Goal: Find specific fact: Find specific fact

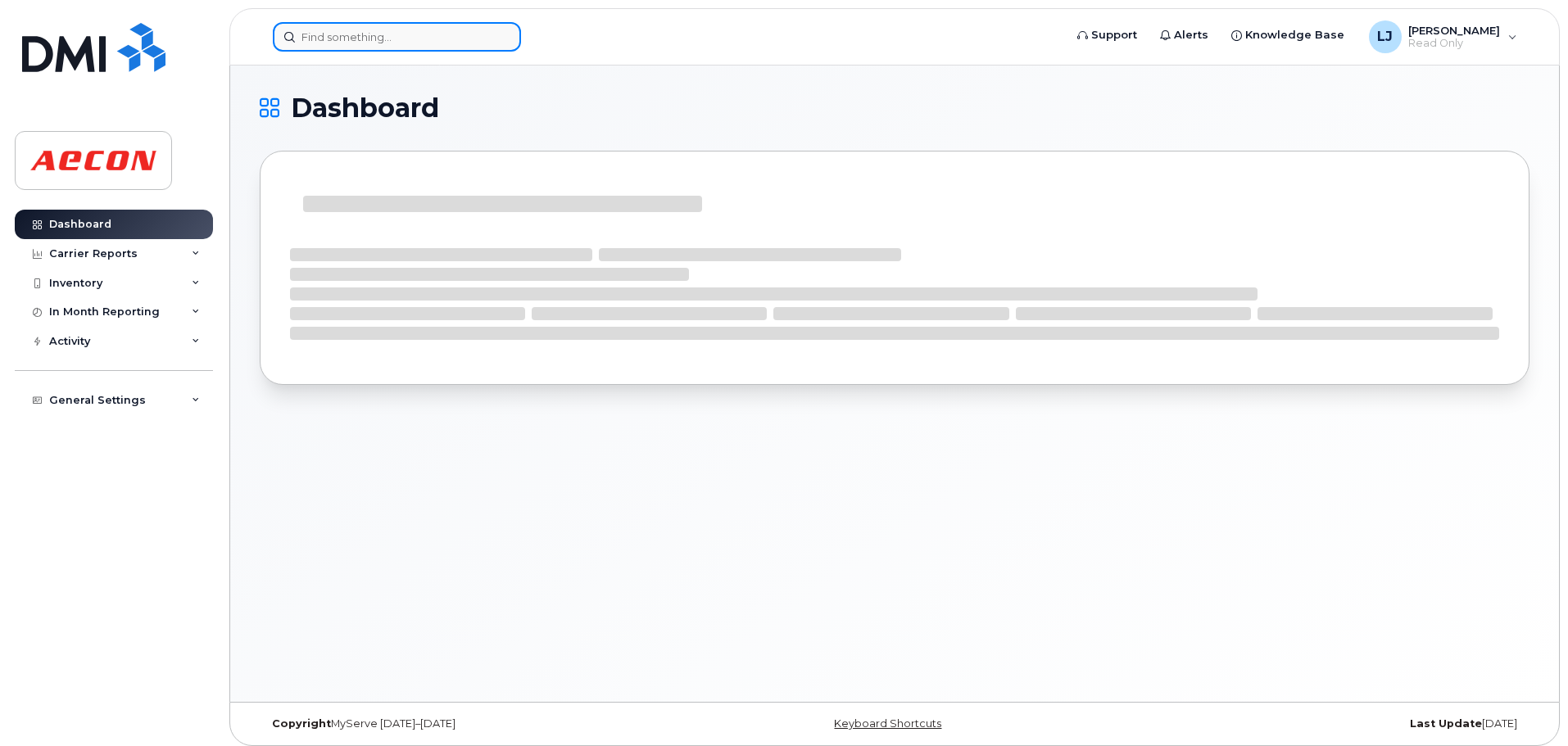
click at [407, 31] on input at bounding box center [397, 37] width 248 height 29
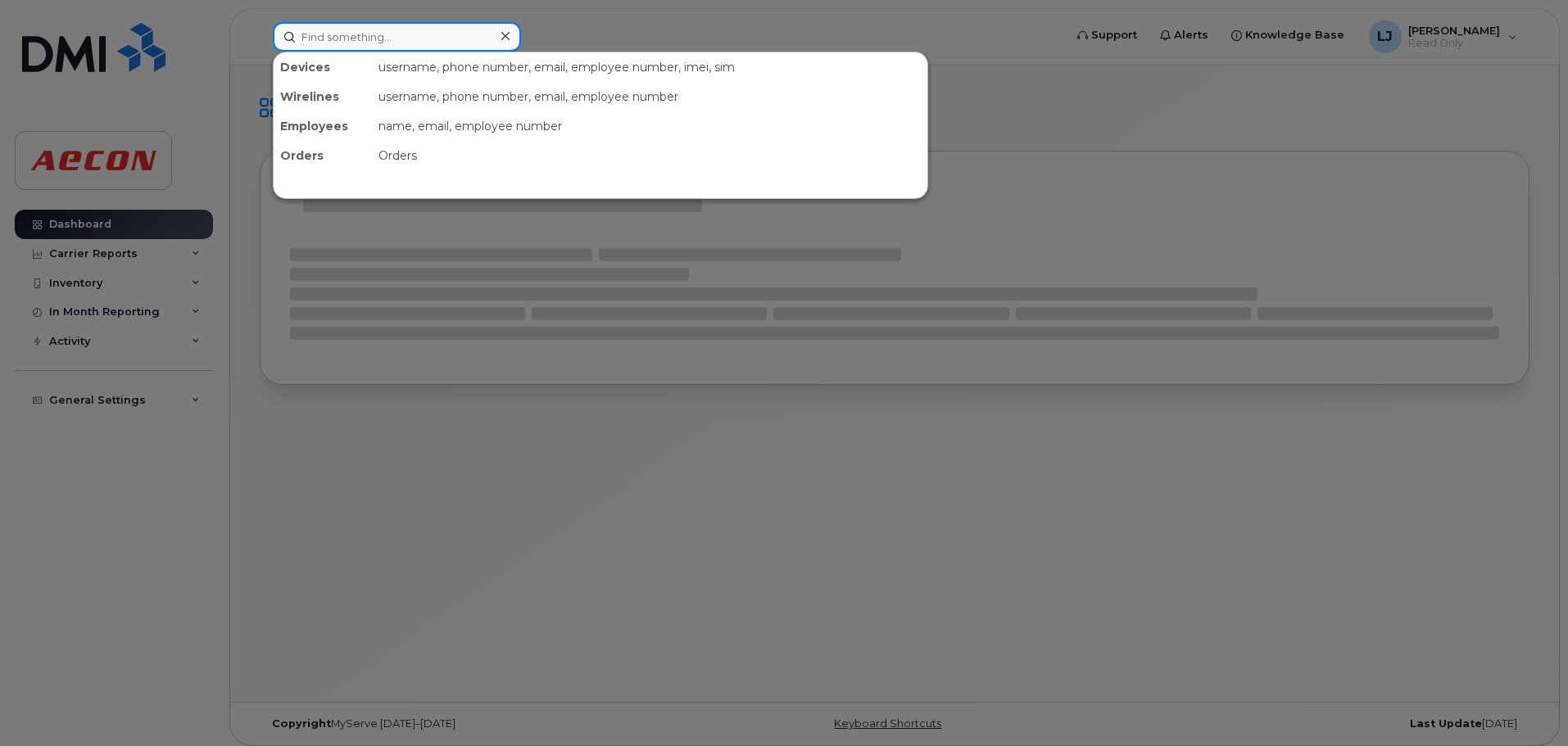
click at [406, 31] on input at bounding box center [397, 37] width 248 height 29
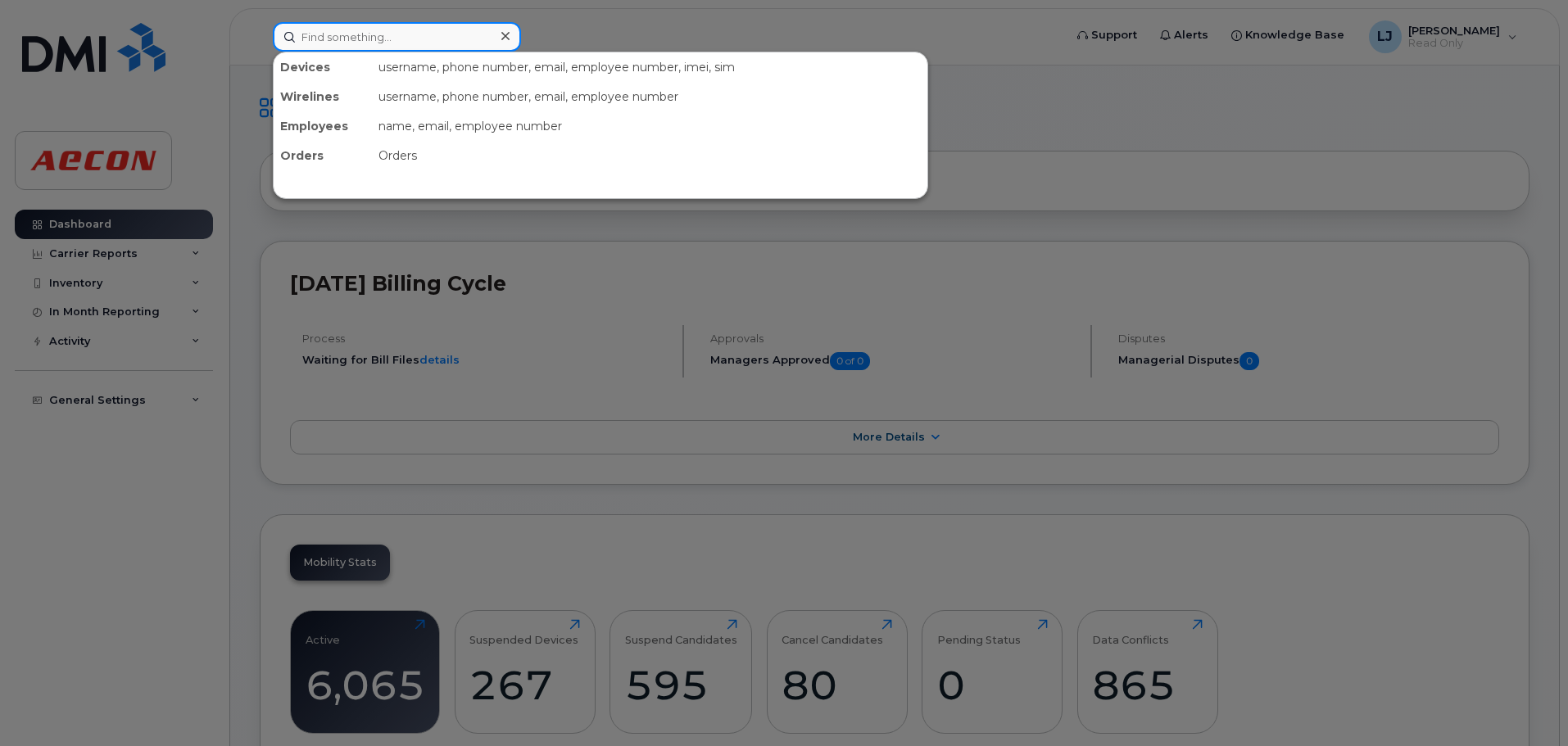
click at [375, 40] on input at bounding box center [397, 37] width 248 height 29
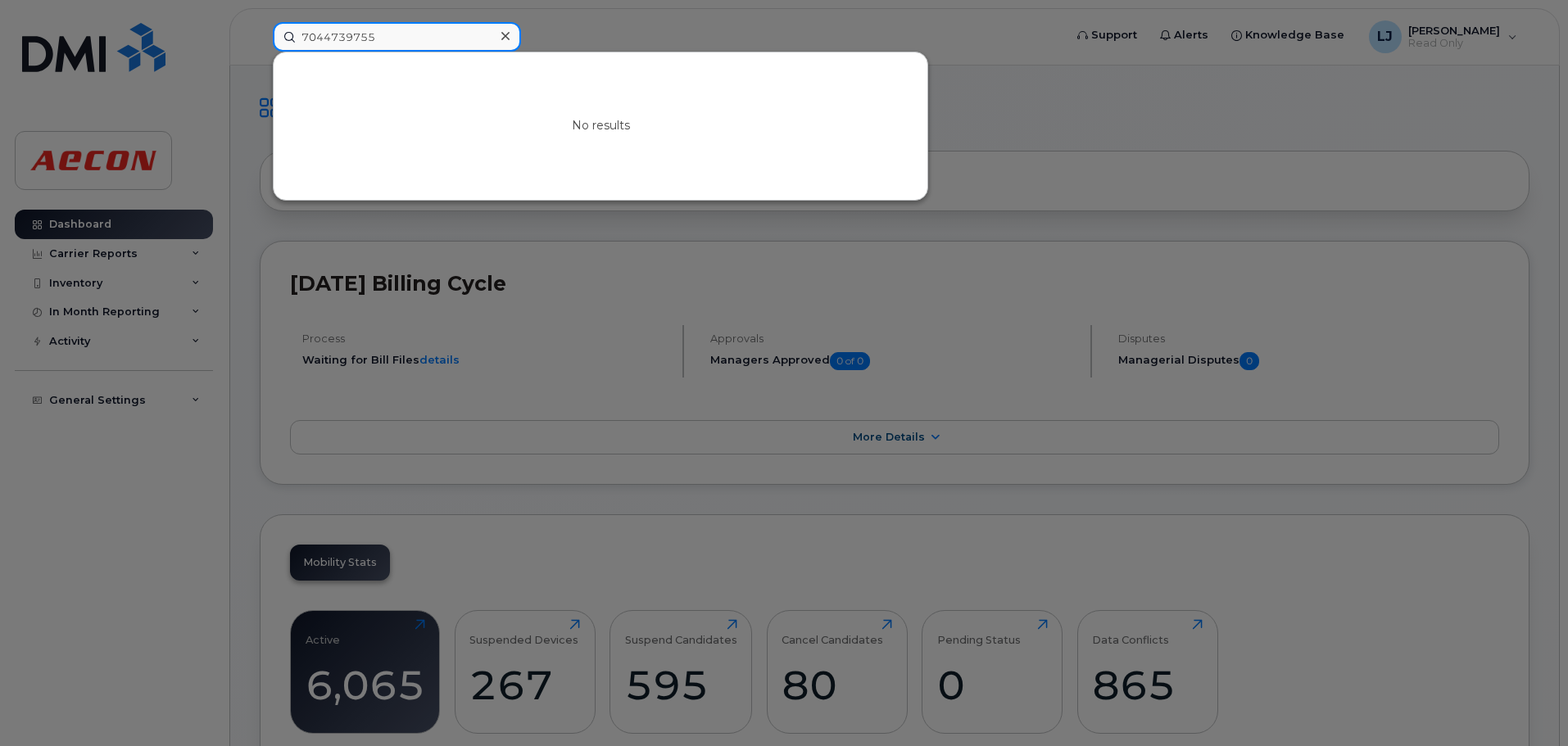
click at [329, 37] on input "7044739755" at bounding box center [397, 37] width 248 height 29
click at [325, 37] on input "7044739755" at bounding box center [397, 37] width 248 height 29
click at [343, 37] on input "7044739755" at bounding box center [397, 37] width 248 height 29
click at [323, 39] on input "7044739755" at bounding box center [397, 37] width 248 height 29
click at [321, 35] on input "7044739755" at bounding box center [397, 37] width 248 height 29
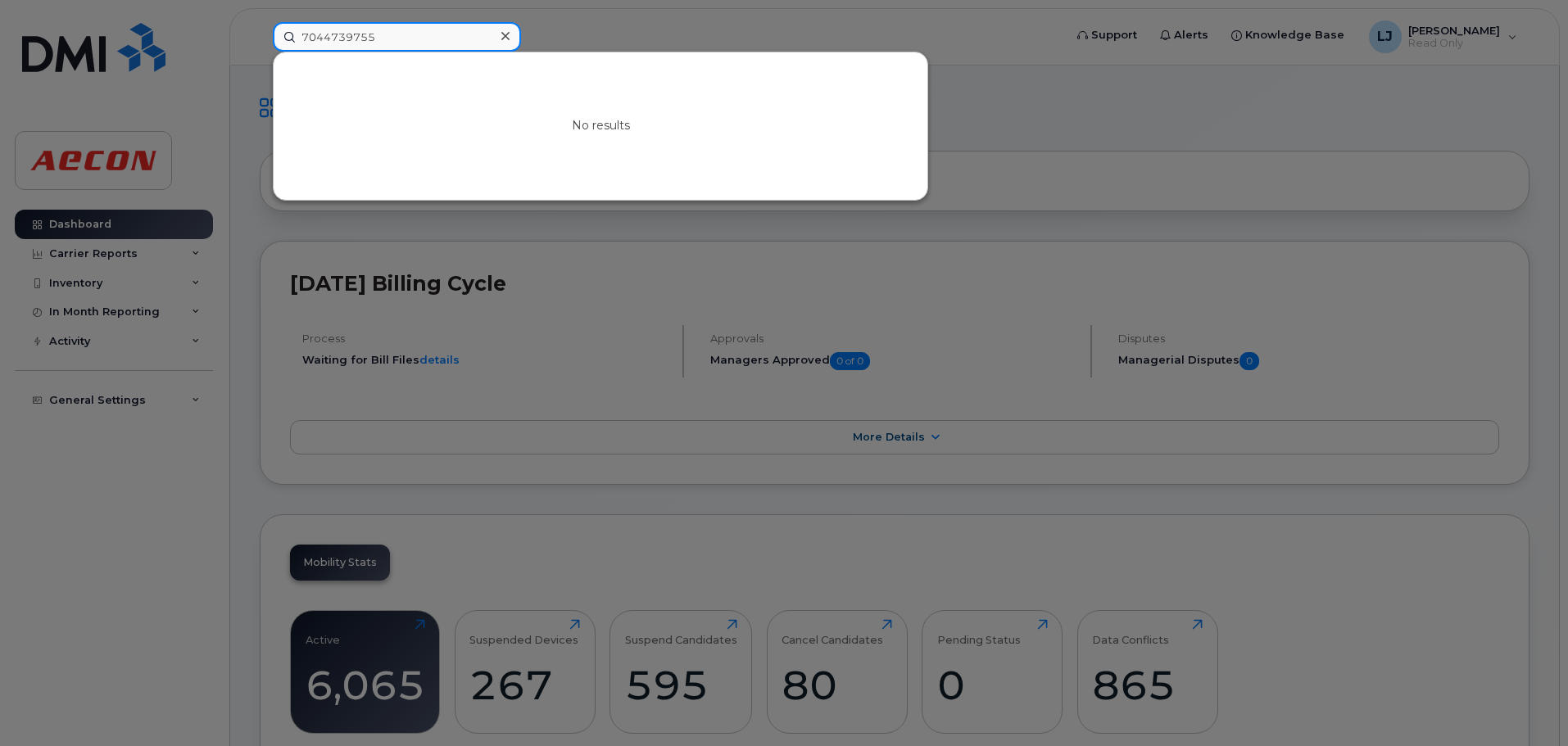
drag, startPoint x: 398, startPoint y: 47, endPoint x: 186, endPoint y: 48, distance: 212.0
click at [259, 46] on div "7044739755 No results" at bounding box center [662, 37] width 806 height 29
click at [317, 38] on input "7044739755" at bounding box center [397, 37] width 248 height 29
type input "704-4739755"
